Goal: Transaction & Acquisition: Download file/media

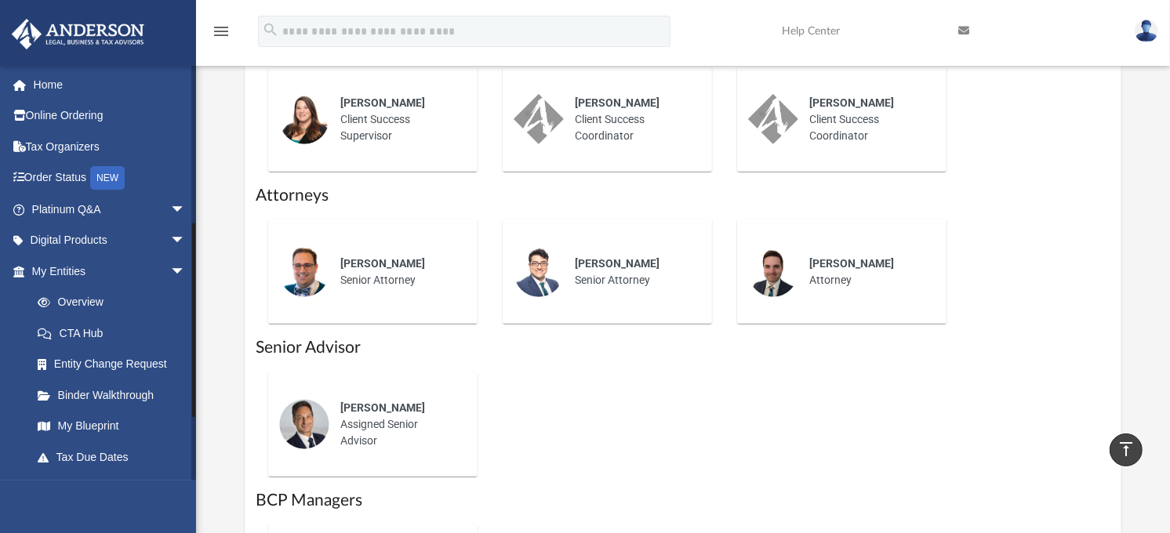
scroll to position [261, 0]
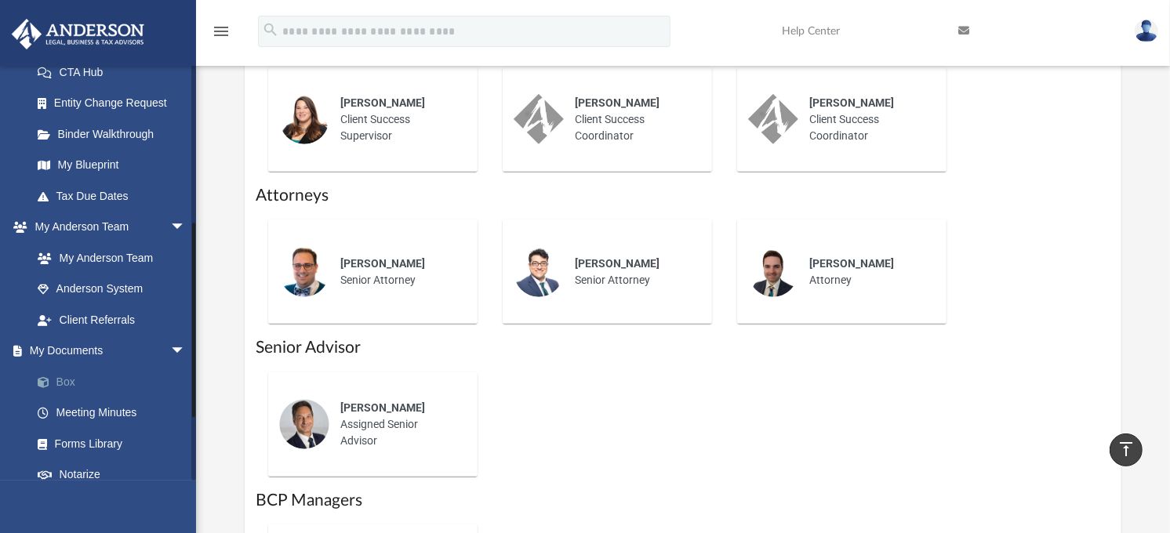
click at [71, 380] on link "Box" at bounding box center [115, 381] width 187 height 31
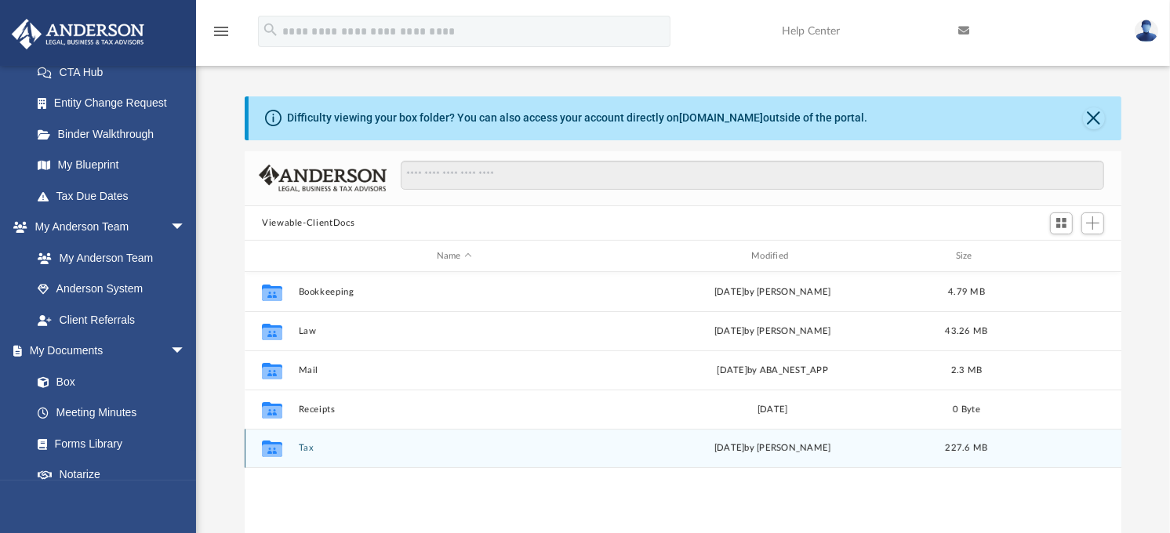
click at [306, 447] on button "Tax" at bounding box center [454, 449] width 311 height 10
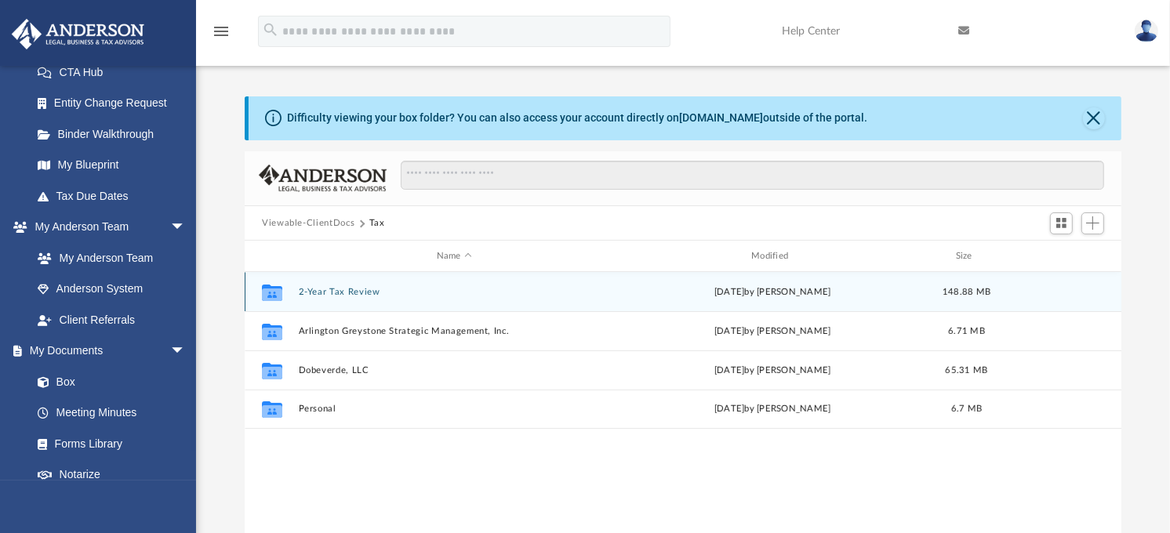
click at [326, 294] on button "2-Year Tax Review" at bounding box center [454, 292] width 311 height 10
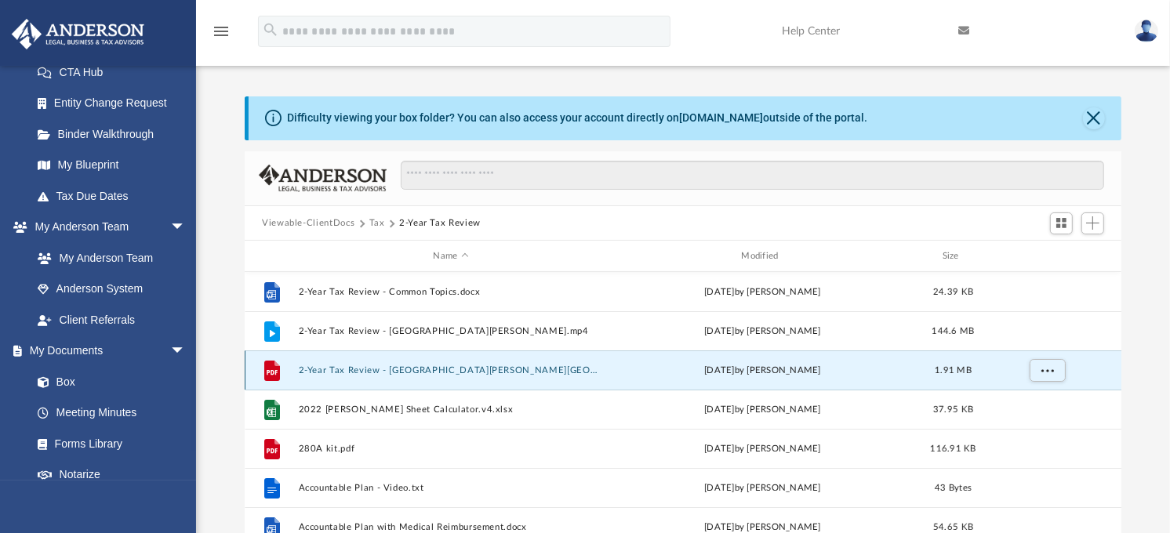
drag, startPoint x: 416, startPoint y: 365, endPoint x: 358, endPoint y: 366, distance: 58.0
click at [358, 366] on button "2-Year Tax Review - [GEOGRAPHIC_DATA][PERSON_NAME][GEOGRAPHIC_DATA]pdf" at bounding box center [451, 370] width 305 height 10
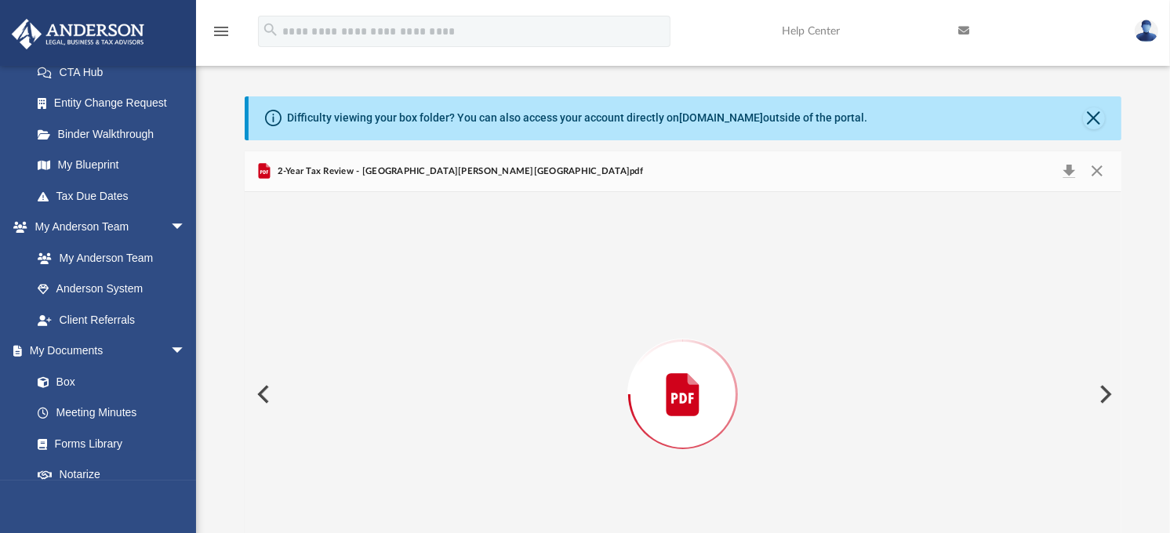
scroll to position [64, 0]
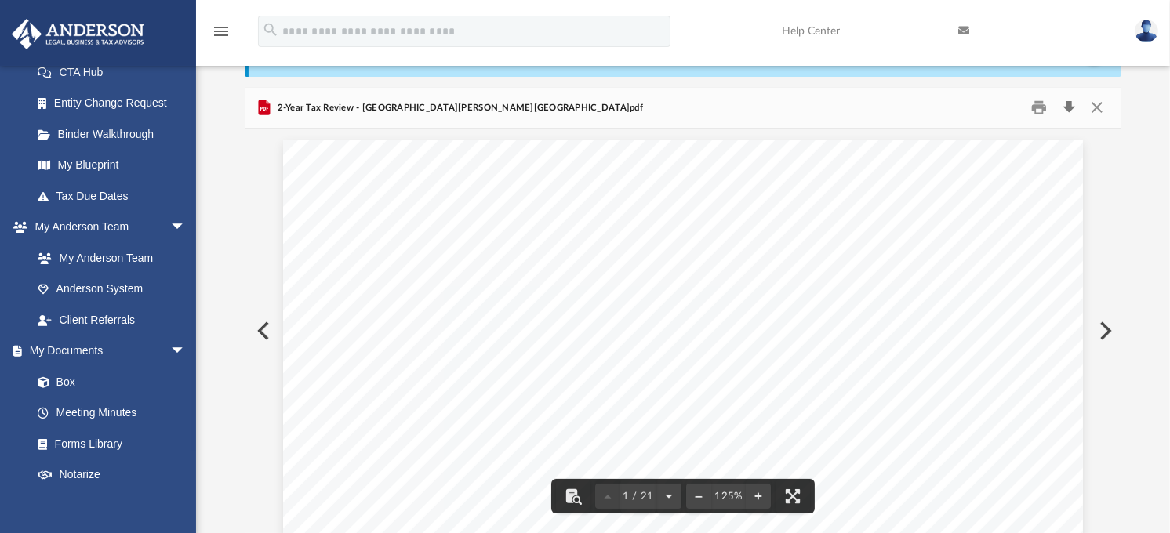
click at [1067, 103] on button "Download" at bounding box center [1069, 108] width 28 height 24
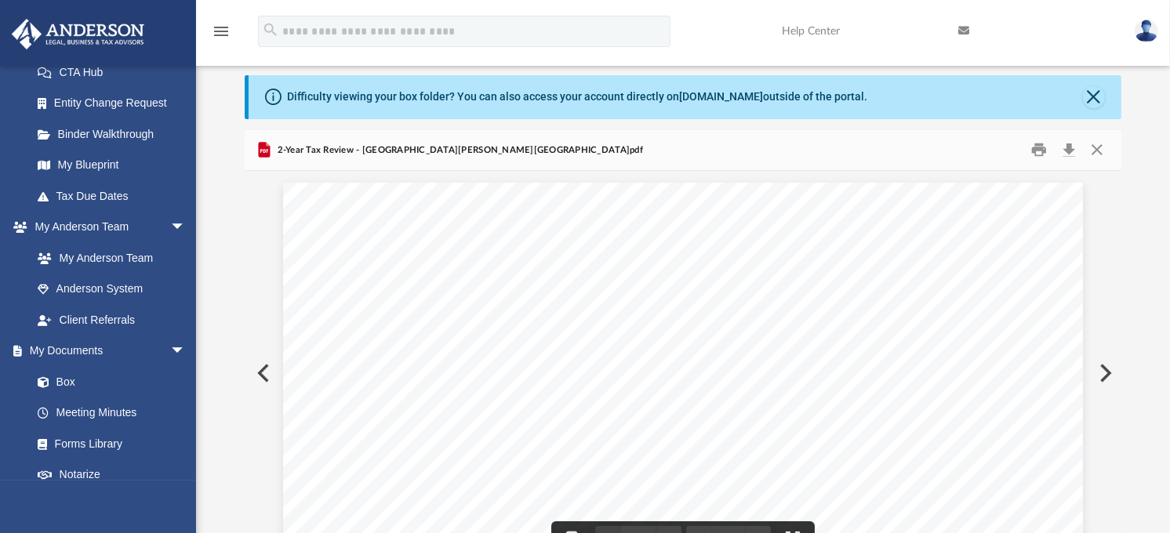
scroll to position [0, 0]
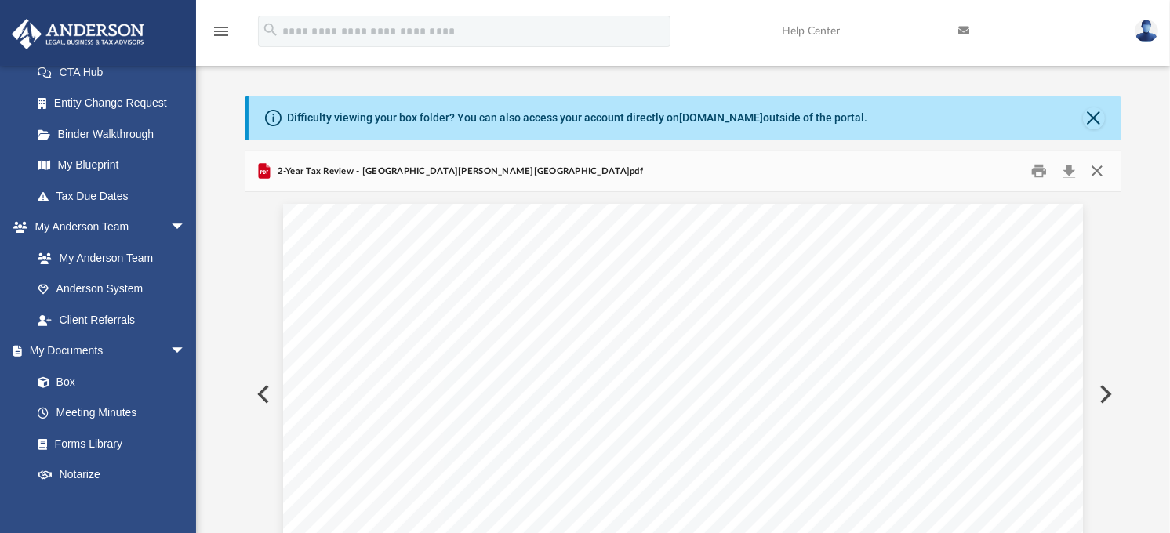
click at [1101, 174] on button "Close" at bounding box center [1097, 171] width 28 height 24
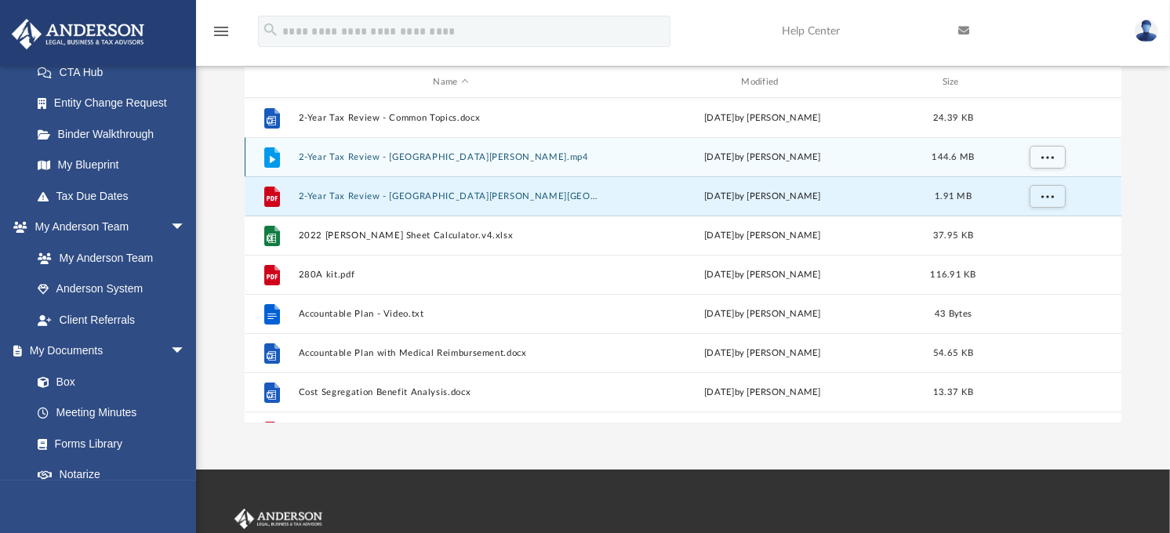
click at [409, 154] on button "2-Year Tax Review - [GEOGRAPHIC_DATA][PERSON_NAME].mp4" at bounding box center [451, 157] width 305 height 10
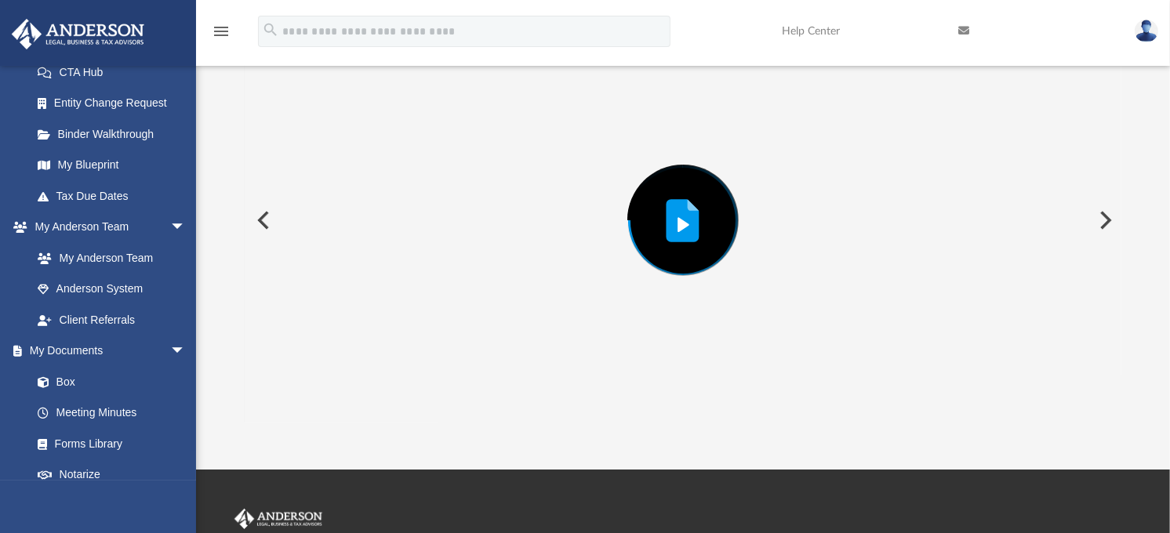
scroll to position [151, 0]
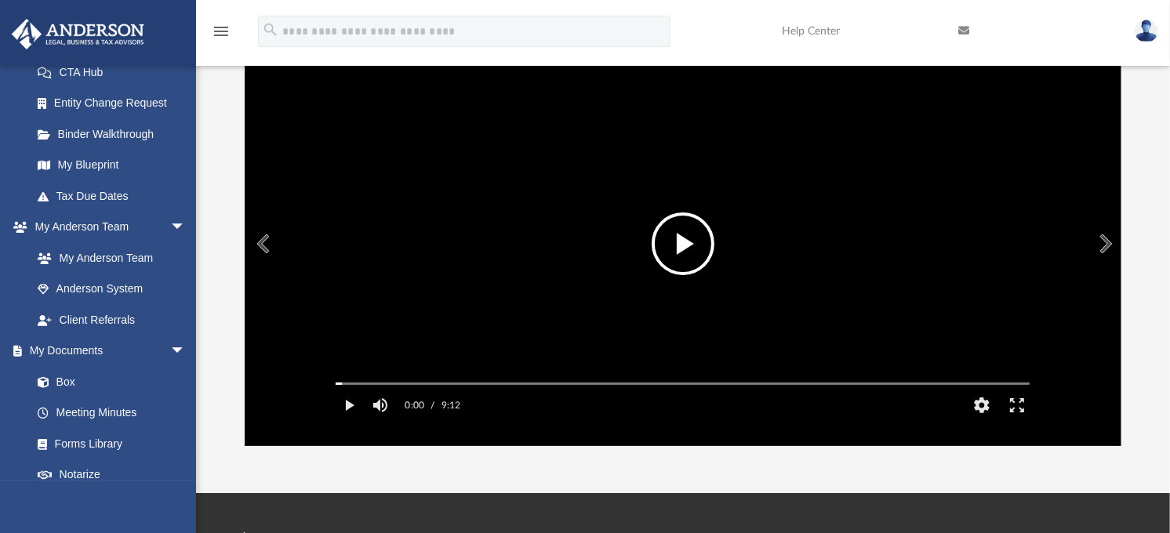
click at [685, 249] on button "File preview" at bounding box center [683, 243] width 63 height 63
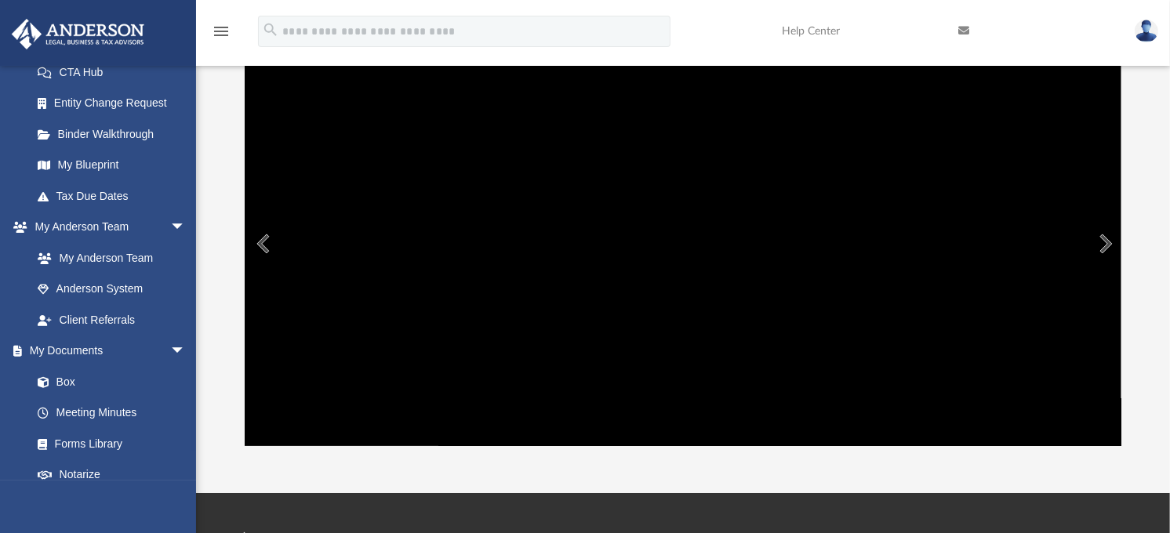
click at [1138, 401] on div "Difficulty viewing your box folder? You can also access your account directly o…" at bounding box center [683, 196] width 974 height 501
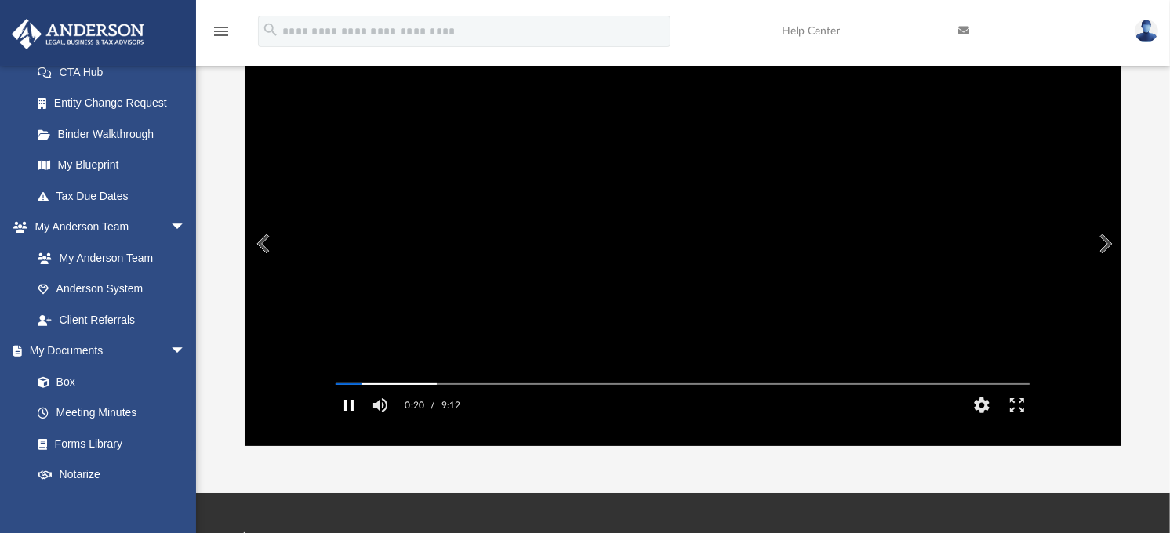
click at [350, 421] on button "Pause" at bounding box center [348, 405] width 35 height 31
click at [688, 251] on button "File preview" at bounding box center [683, 243] width 63 height 63
click at [350, 421] on button "Pause" at bounding box center [348, 405] width 35 height 31
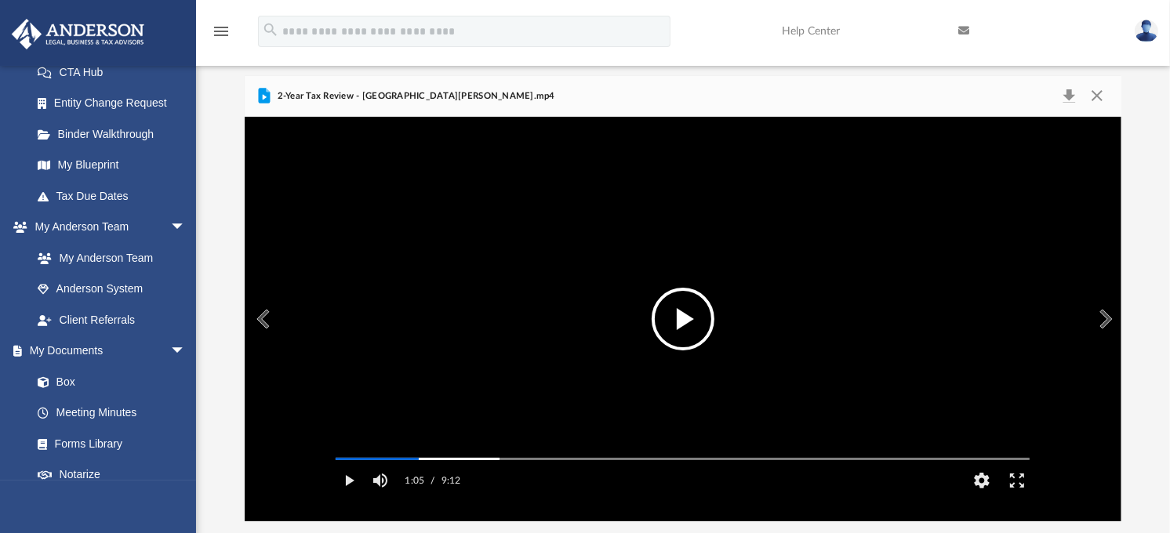
scroll to position [0, 0]
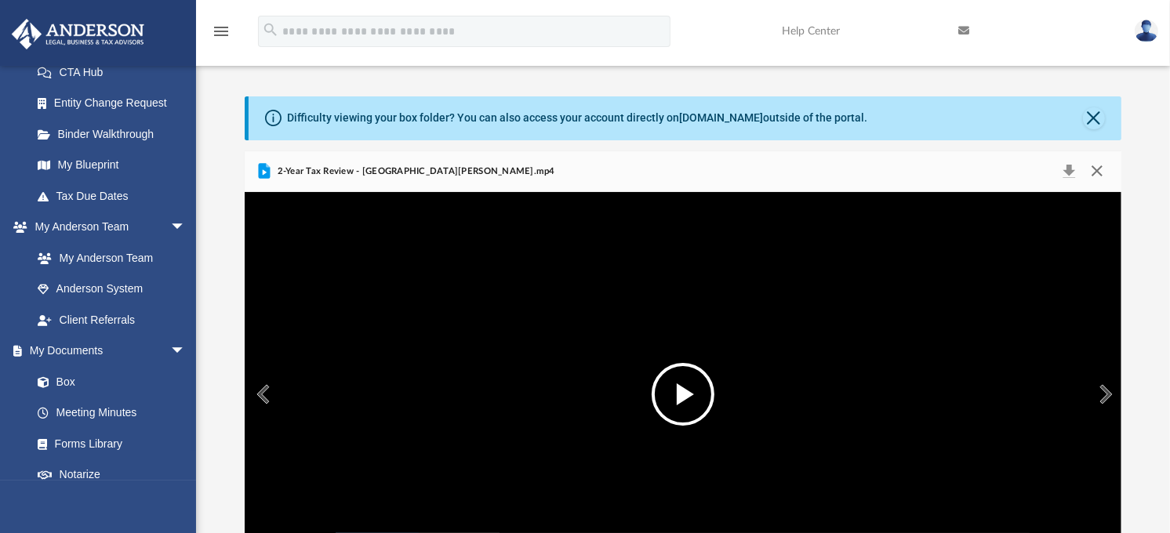
click at [1096, 171] on button "Close" at bounding box center [1097, 172] width 28 height 22
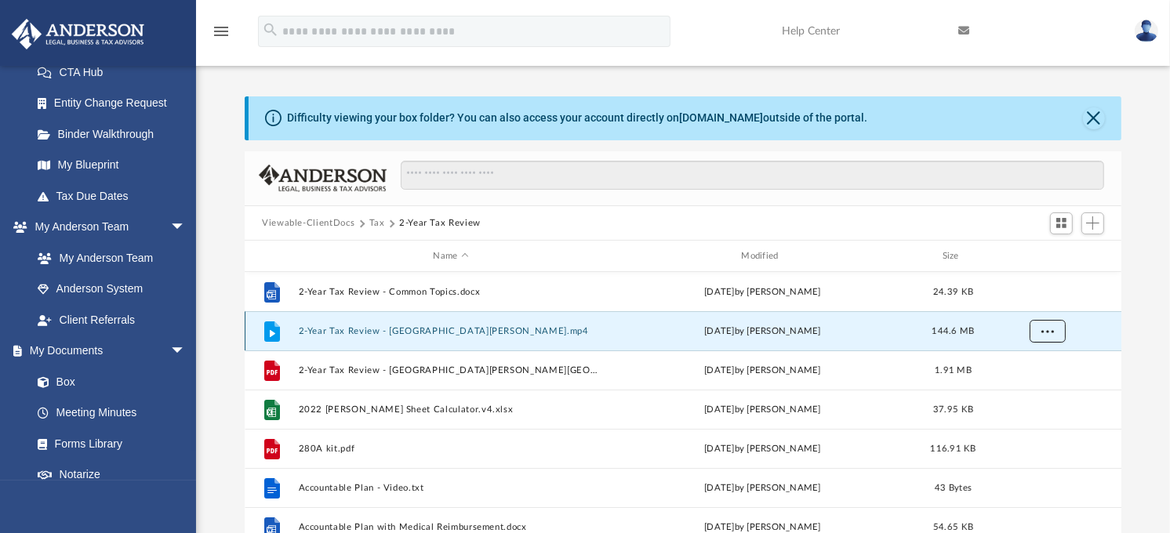
click at [1048, 327] on span "More options" at bounding box center [1047, 331] width 13 height 9
click at [1032, 387] on li "Download" at bounding box center [1033, 388] width 45 height 16
click at [1051, 333] on span "More options" at bounding box center [1047, 331] width 13 height 9
